Goal: Task Accomplishment & Management: Manage account settings

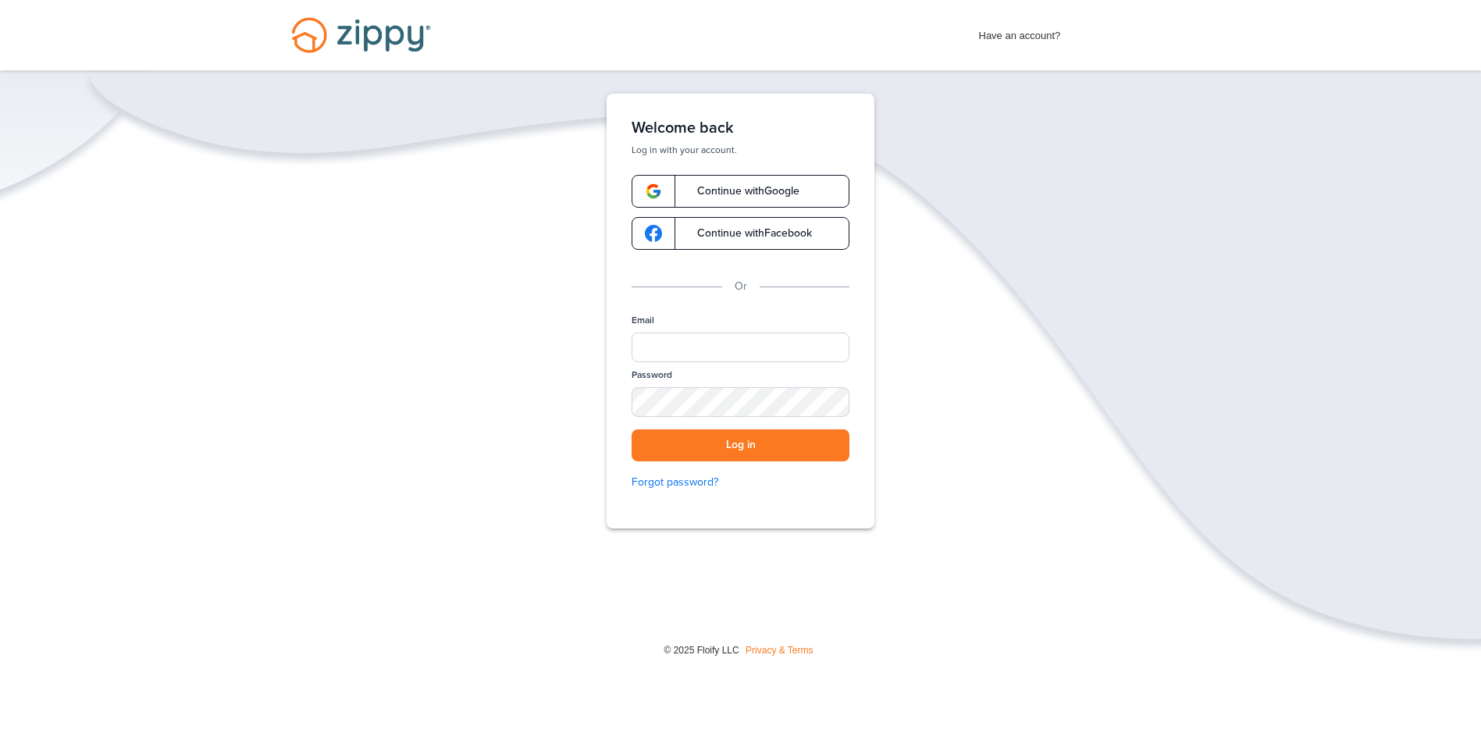
click at [1016, 35] on span "Have an account?" at bounding box center [1020, 32] width 82 height 25
click at [689, 340] on input "Email" at bounding box center [741, 348] width 218 height 30
type input "**********"
click at [632, 429] on button "Log in" at bounding box center [741, 445] width 218 height 32
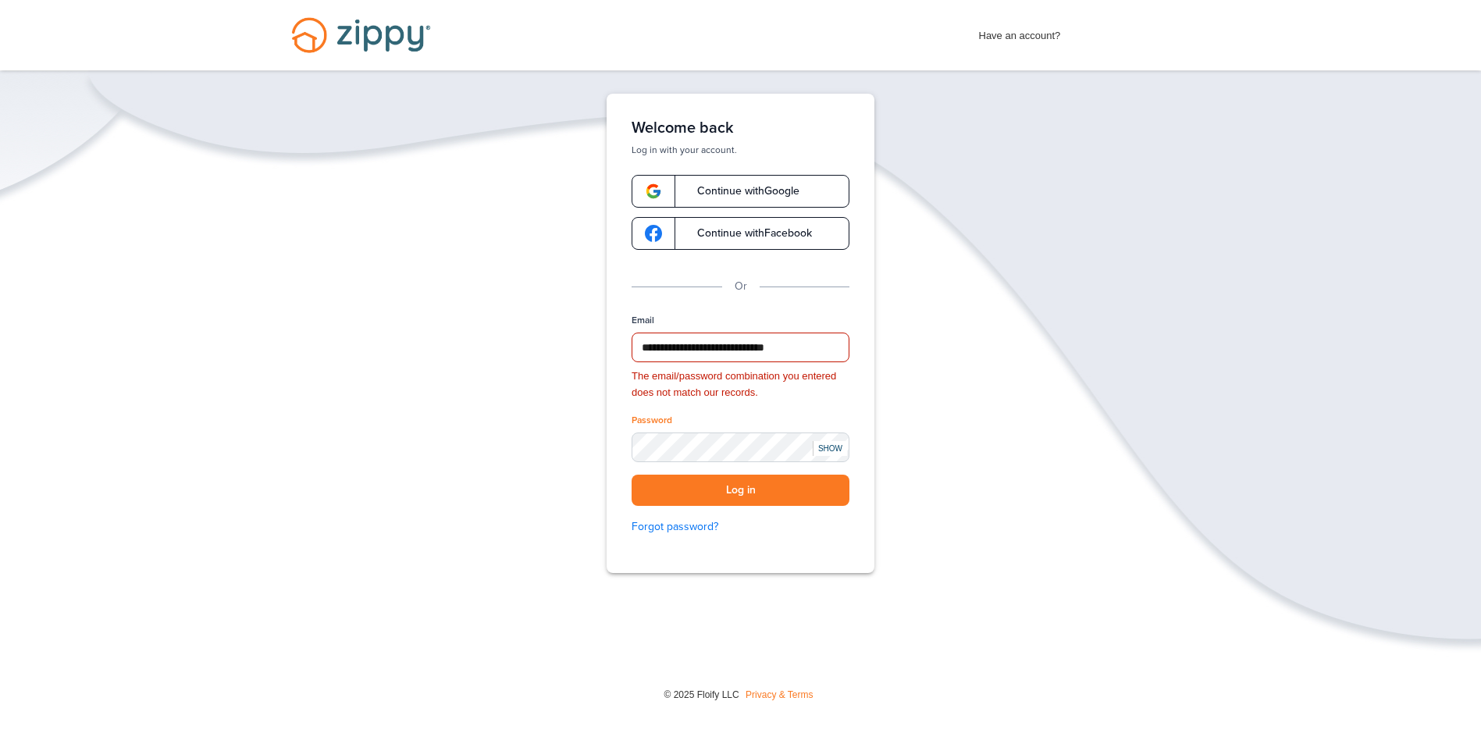
click at [828, 451] on div "SHOW" at bounding box center [830, 448] width 34 height 15
click at [764, 497] on button "Log in" at bounding box center [741, 491] width 218 height 32
click at [1006, 35] on span "Have an account?" at bounding box center [1020, 32] width 82 height 25
click at [1033, 35] on span "Have an account?" at bounding box center [1020, 32] width 82 height 25
click at [831, 450] on div "HIDE" at bounding box center [830, 448] width 34 height 15
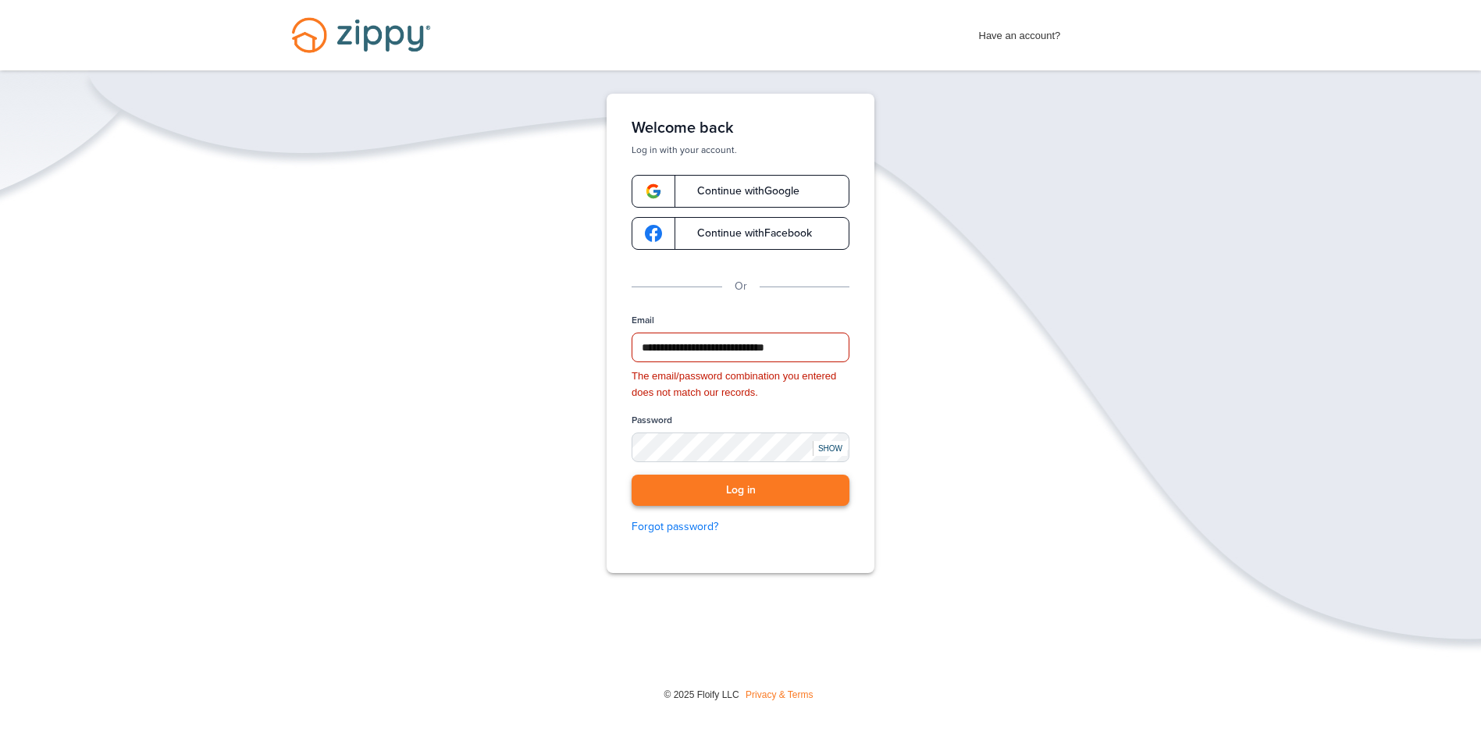
click at [757, 486] on button "Log in" at bounding box center [741, 491] width 218 height 32
